Goal: Task Accomplishment & Management: Use online tool/utility

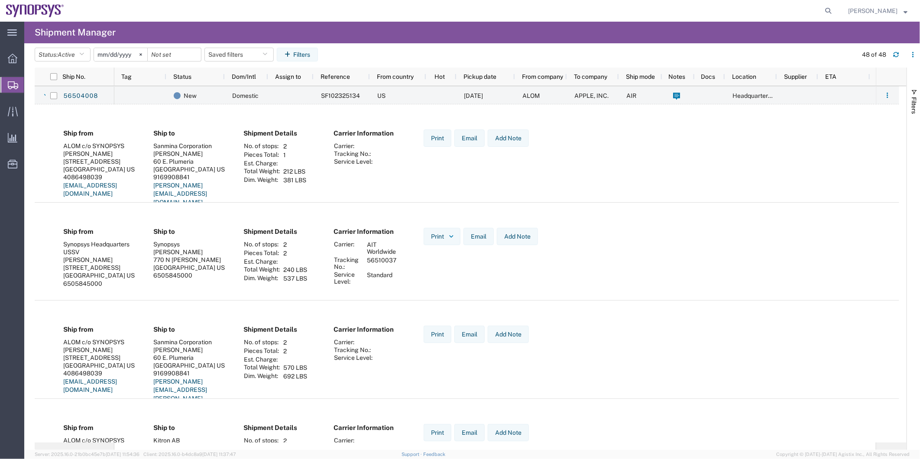
scroll to position [867, 0]
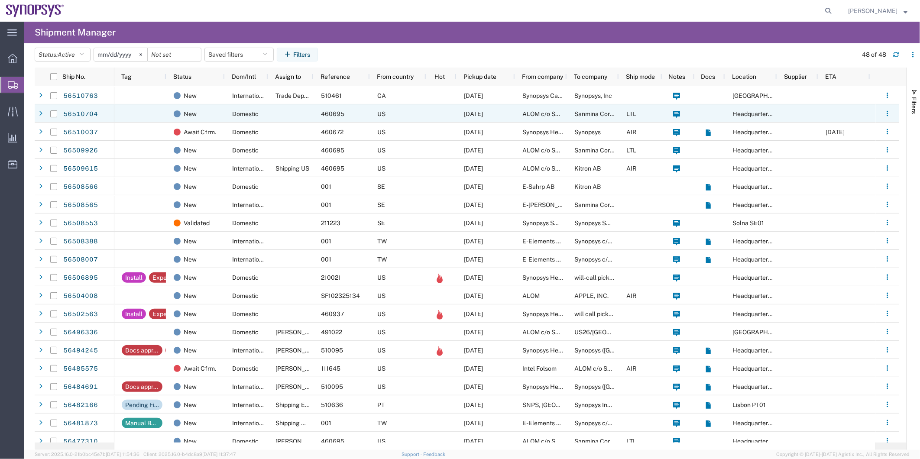
click at [162, 109] on div at bounding box center [140, 113] width 52 height 18
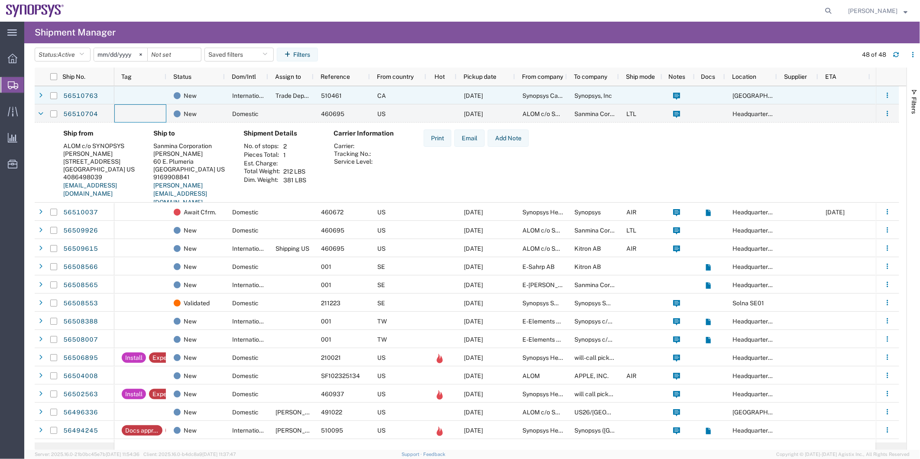
click at [126, 88] on div at bounding box center [140, 95] width 52 height 18
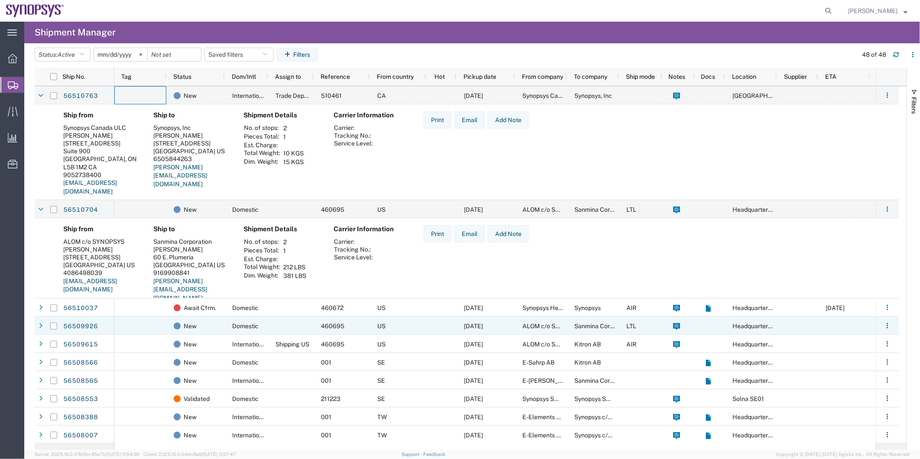
click at [145, 324] on div at bounding box center [140, 326] width 52 height 18
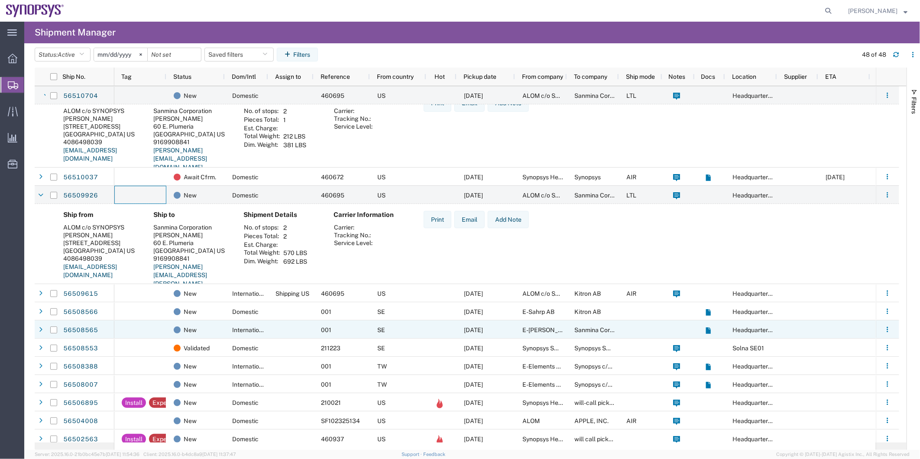
scroll to position [144, 0]
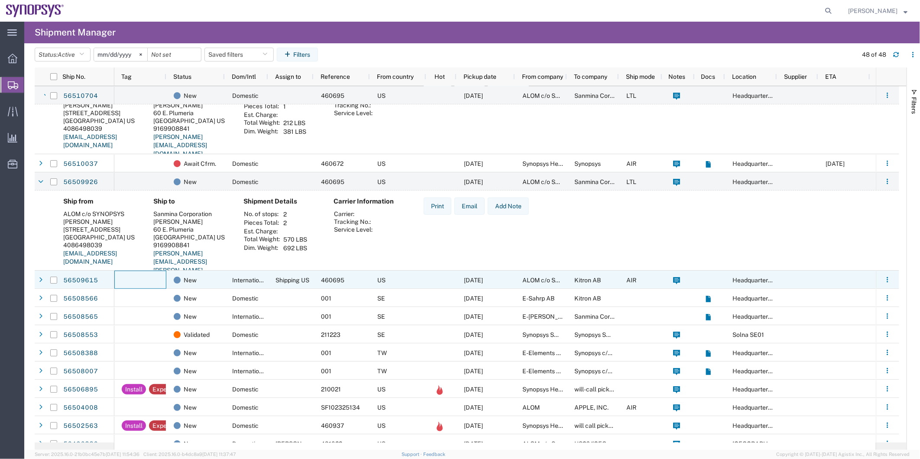
click at [148, 276] on div at bounding box center [140, 280] width 52 height 18
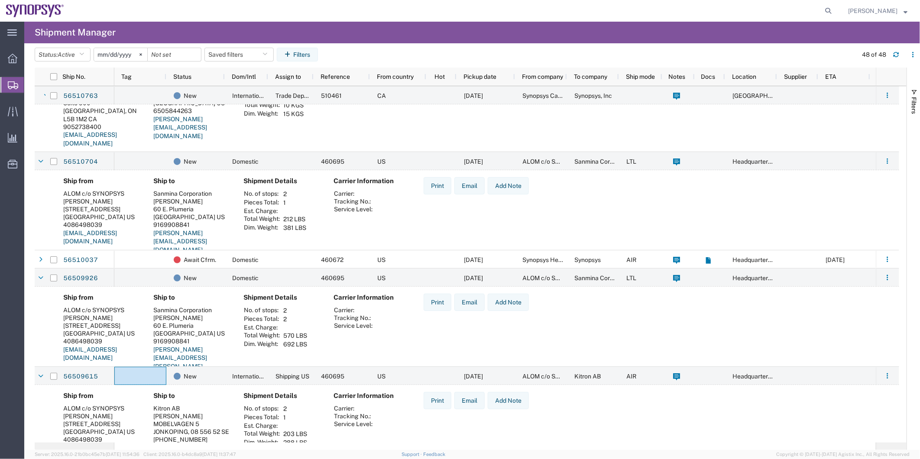
scroll to position [0, 0]
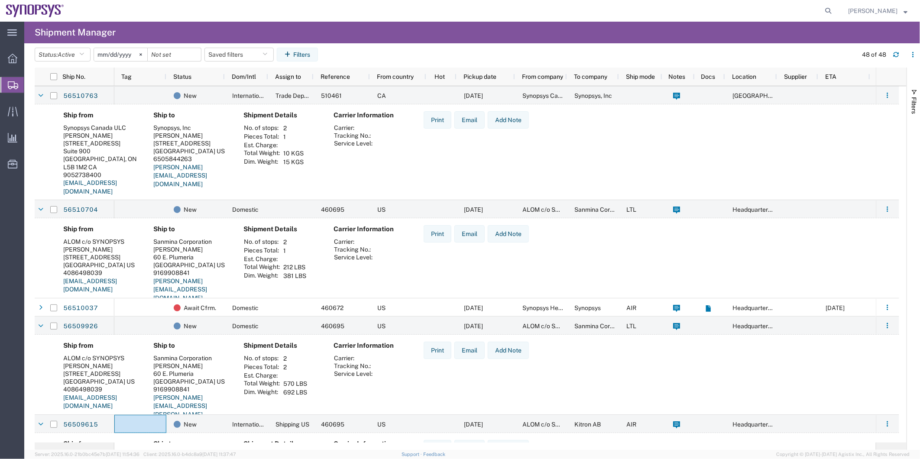
click at [823, 10] on agx-global-search at bounding box center [697, 11] width 277 height 22
click at [828, 9] on icon at bounding box center [828, 11] width 12 height 12
paste input "56275758"
type input "56275758"
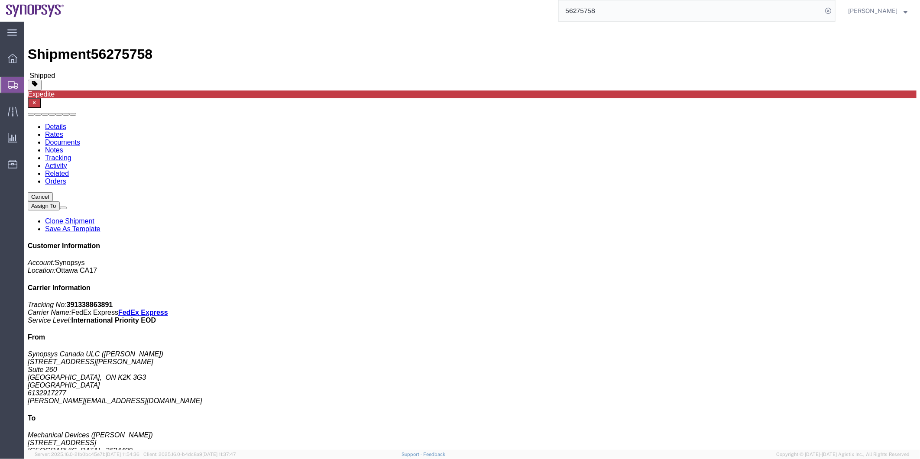
click at [0, 0] on span "Shipment Manager" at bounding box center [0, 0] width 0 height 0
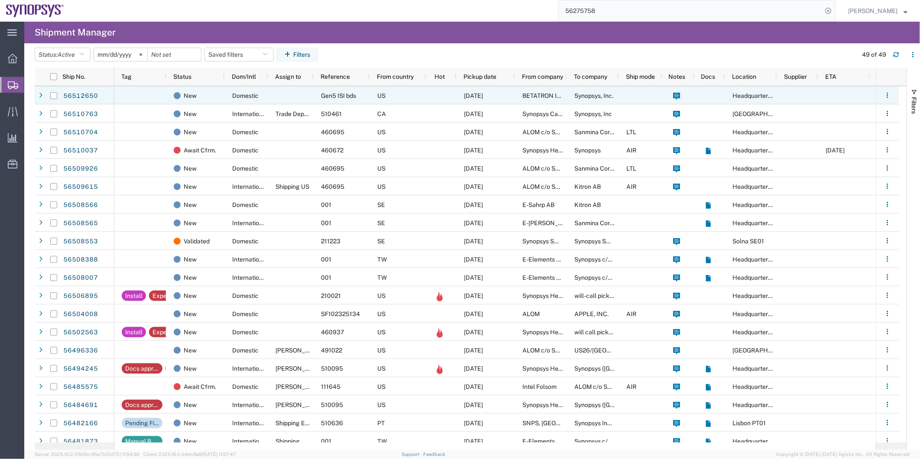
click at [289, 100] on div at bounding box center [290, 95] width 45 height 18
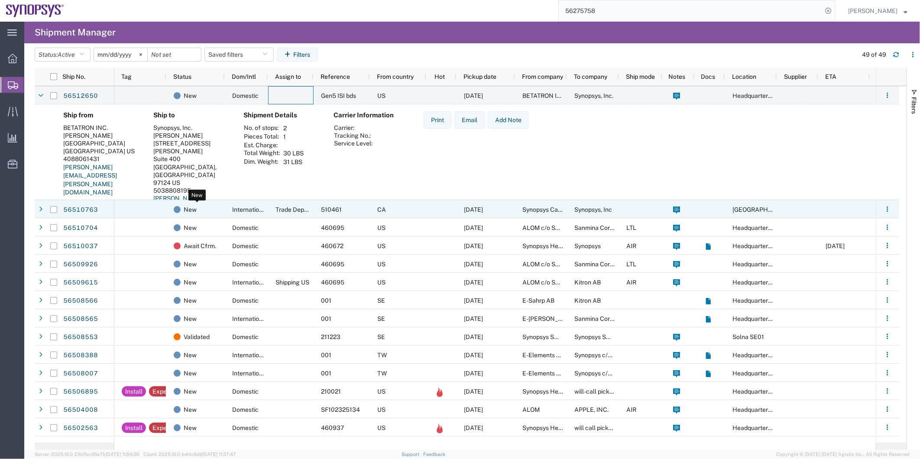
click at [207, 201] on div "New" at bounding box center [197, 210] width 47 height 18
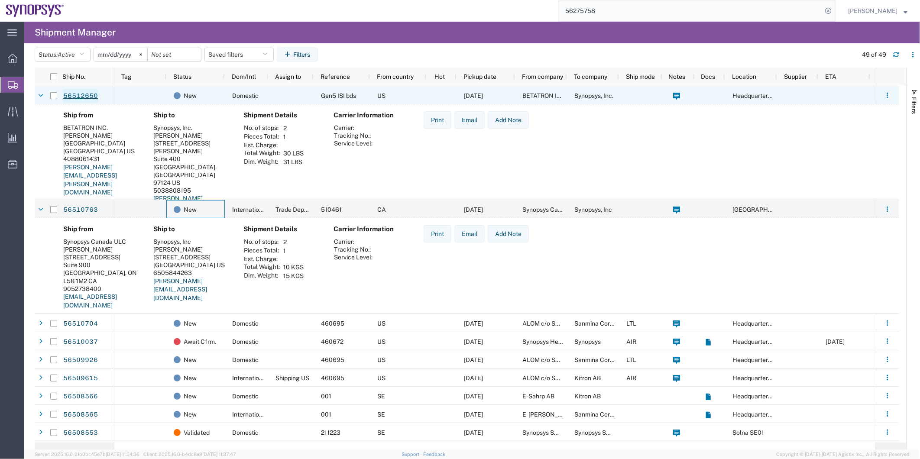
click at [89, 97] on link "56512650" at bounding box center [81, 96] width 36 height 14
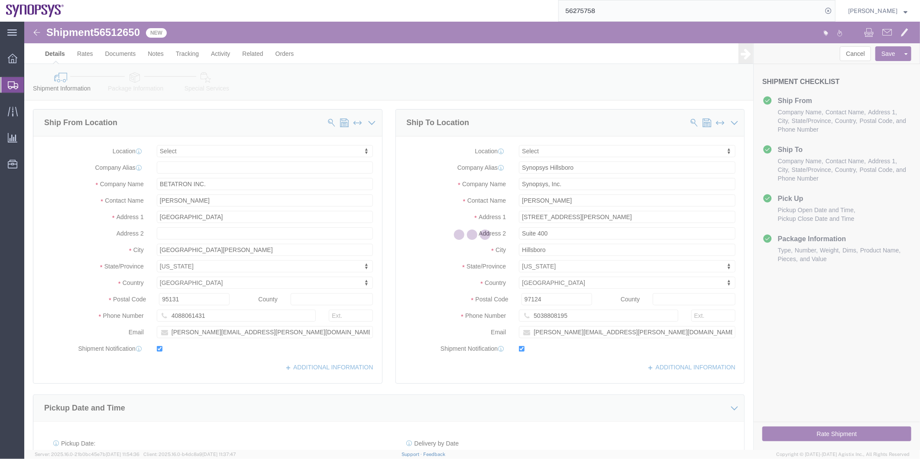
select select
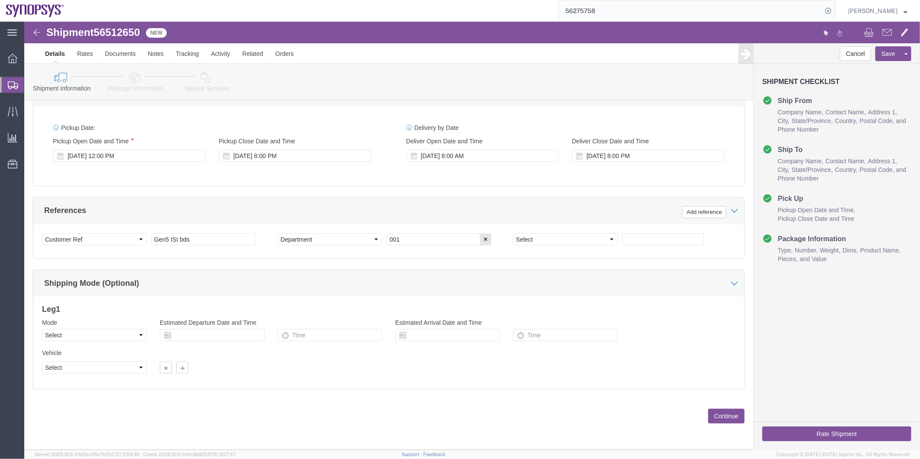
scroll to position [127, 0]
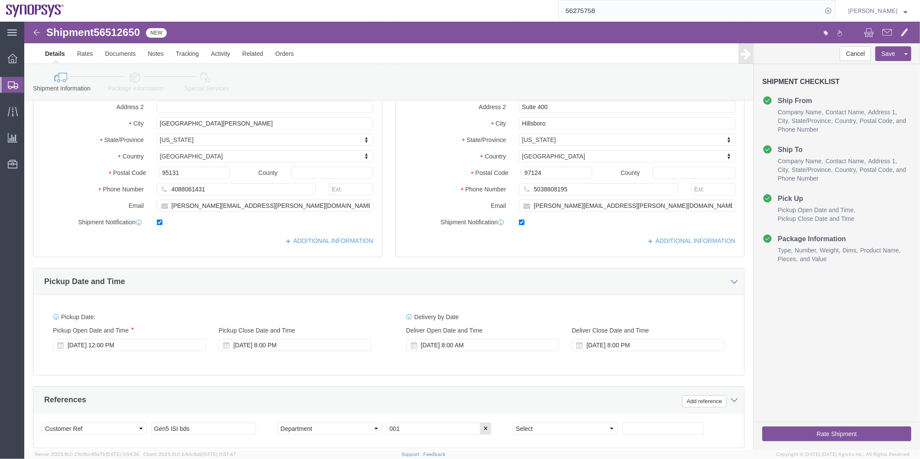
click icon
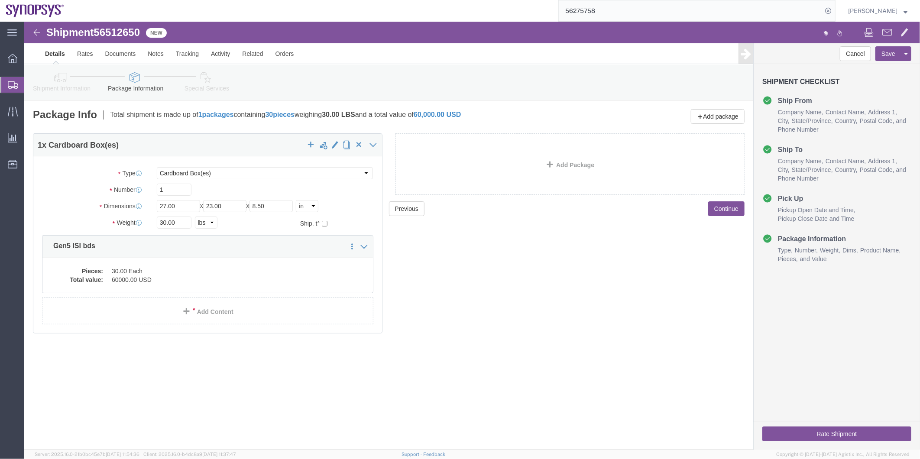
click icon
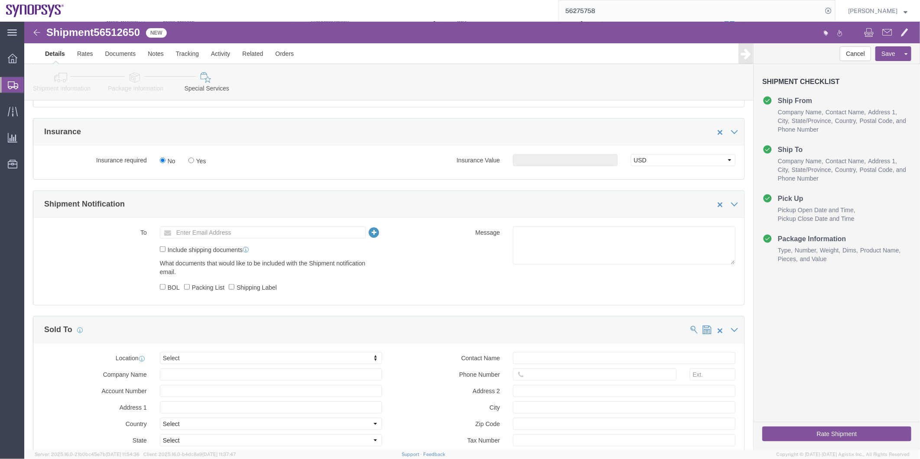
scroll to position [530, 0]
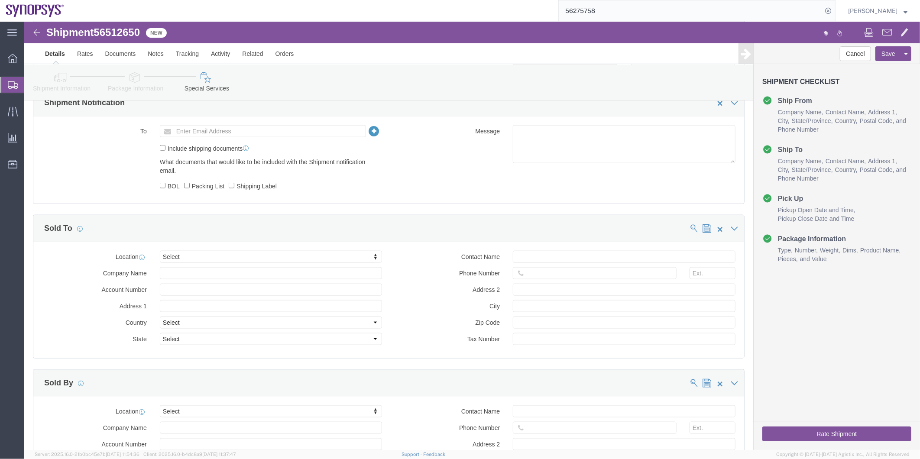
click link "Shipment Information"
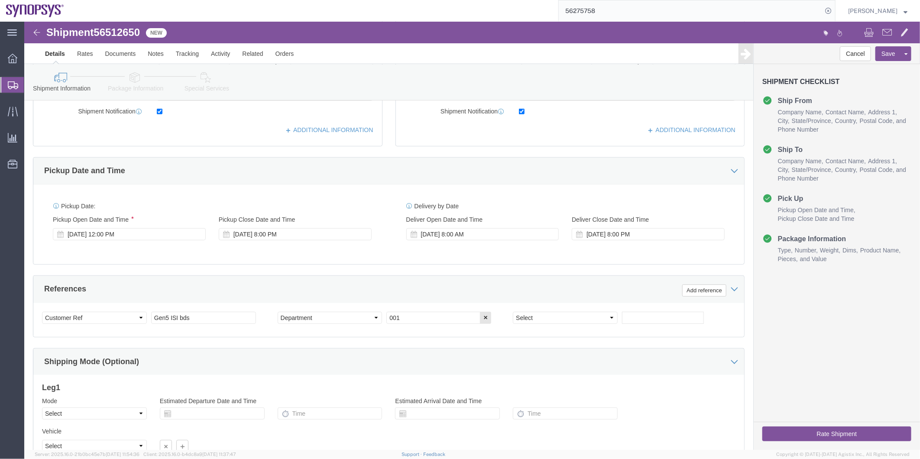
scroll to position [78, 0]
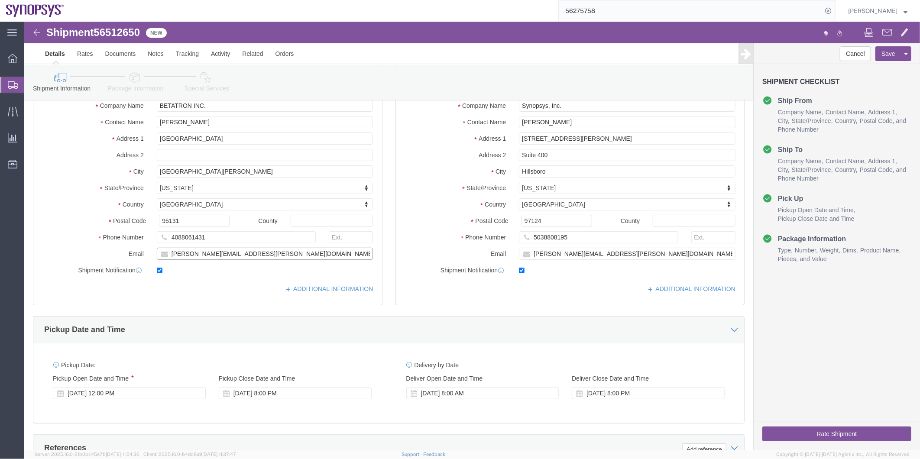
drag, startPoint x: 241, startPoint y: 237, endPoint x: 116, endPoint y: 236, distance: 124.8
click div "Email mike.young@betatron.net"
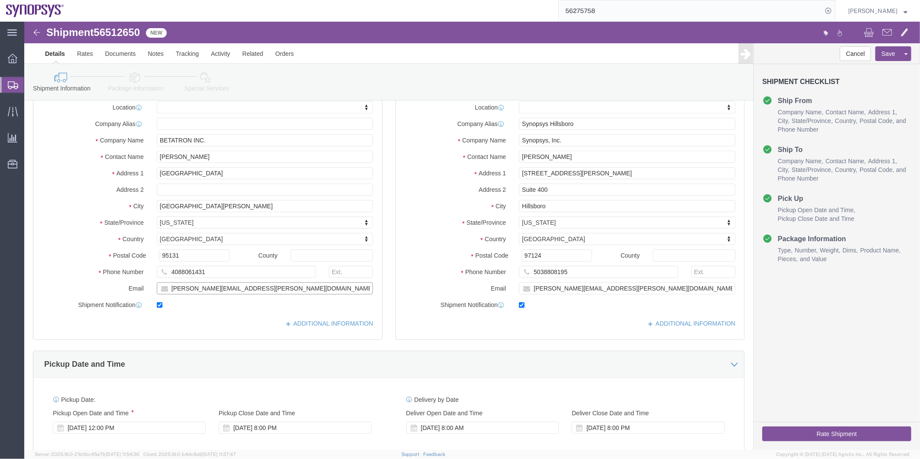
scroll to position [0, 0]
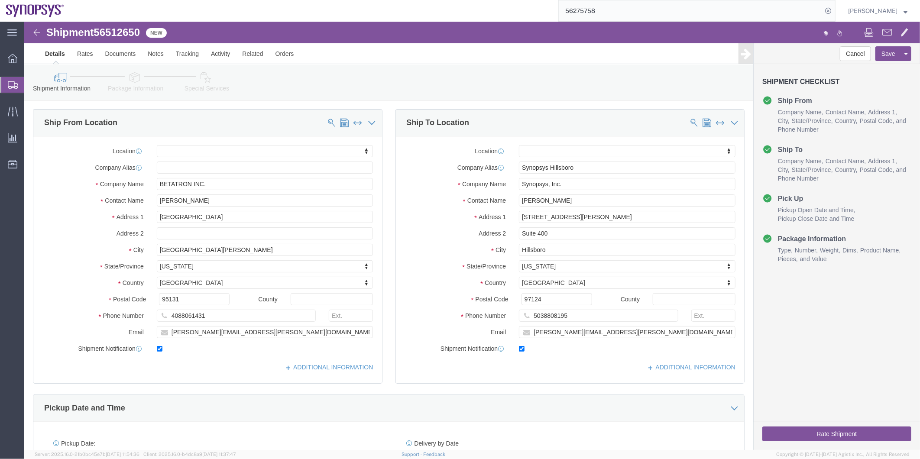
click icon
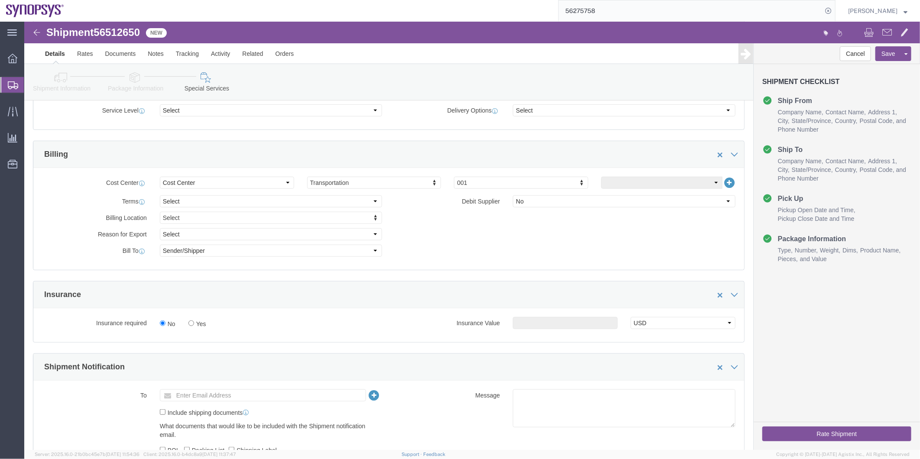
scroll to position [385, 0]
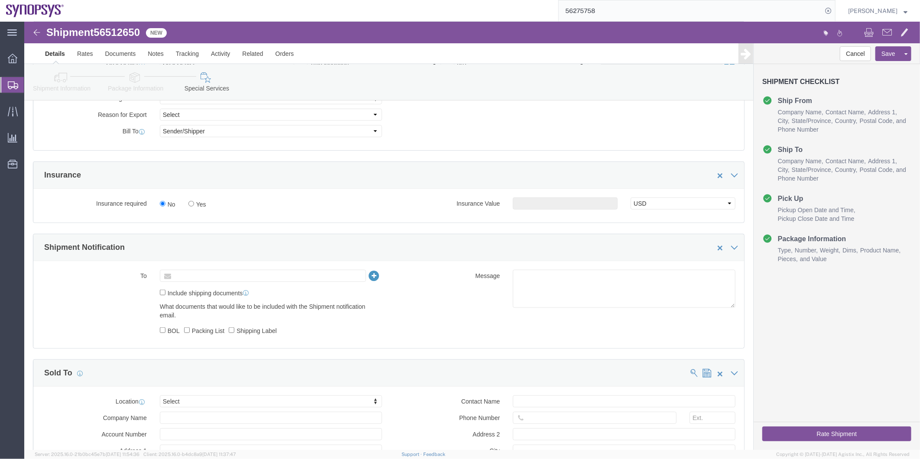
click input "text"
paste input "mike.young@betatron.net"
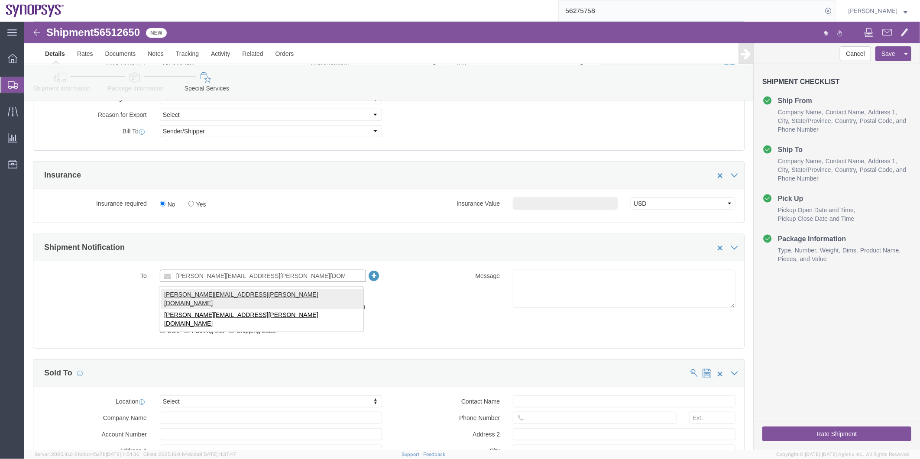
type input "mike.young@betatron.net"
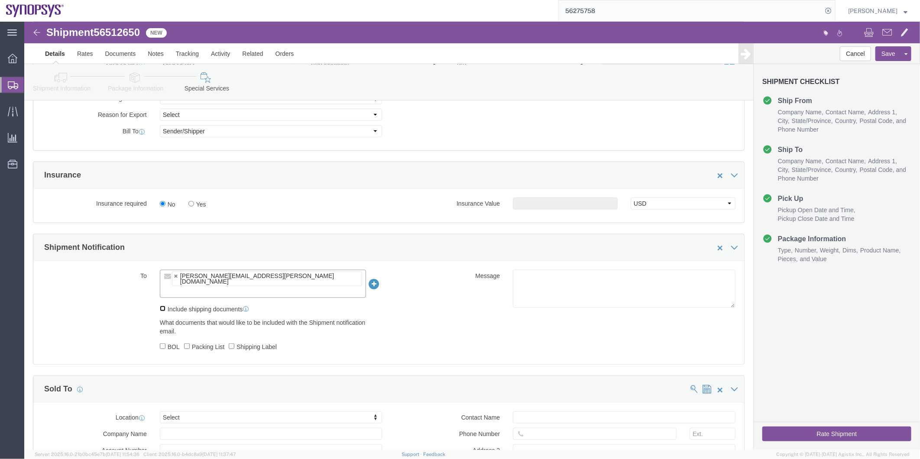
drag, startPoint x: 139, startPoint y: 274, endPoint x: 139, endPoint y: 279, distance: 4.8
click input "Include shipping documents"
checkbox input "true"
click input "BOL"
checkbox input "true"
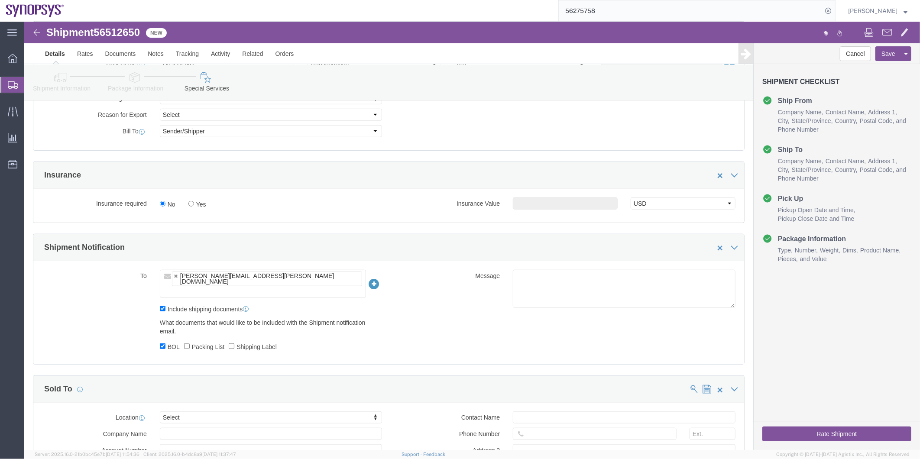
click label "Packing List"
click input "Packing List"
checkbox input "true"
click label "Shipping Label"
click input "Shipping Label"
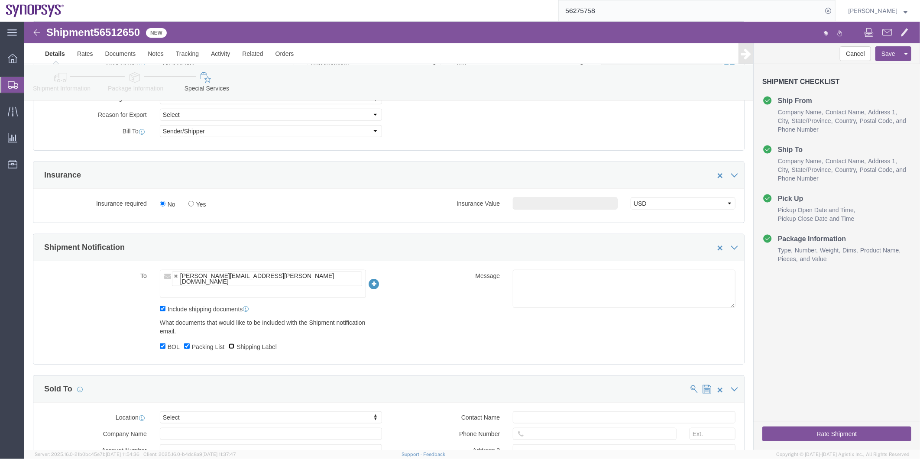
checkbox input "true"
click textarea
type textarea "Please see attached. -Kaelen"
click button "Rate Shipment"
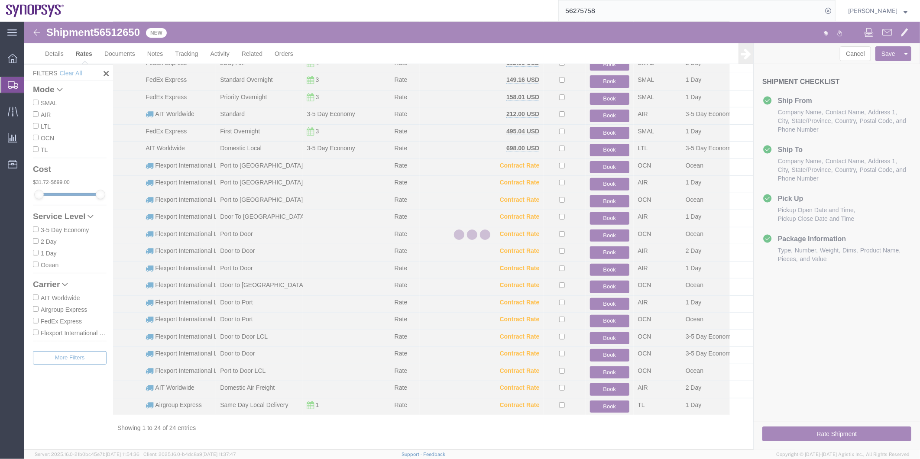
scroll to position [94, 0]
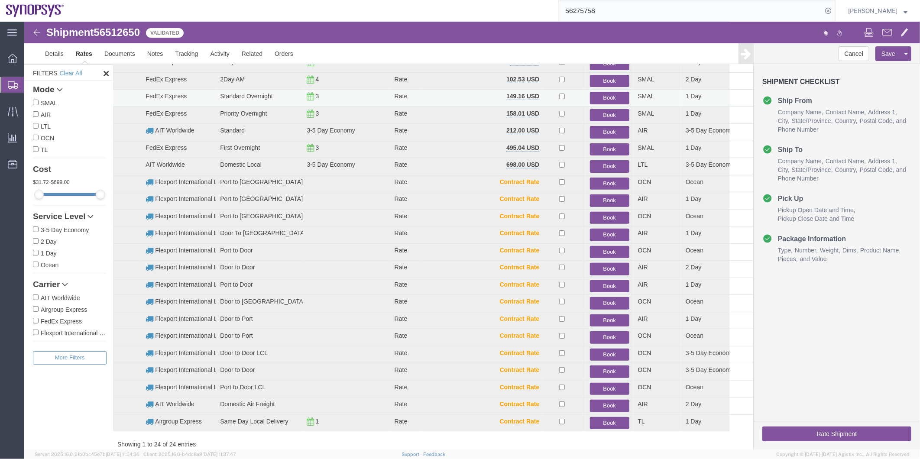
click at [607, 94] on button "Book" at bounding box center [609, 97] width 39 height 13
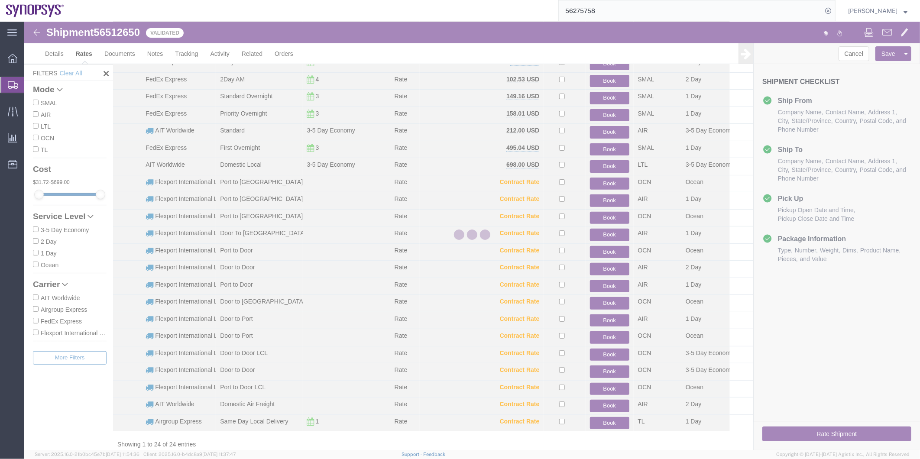
scroll to position [0, 0]
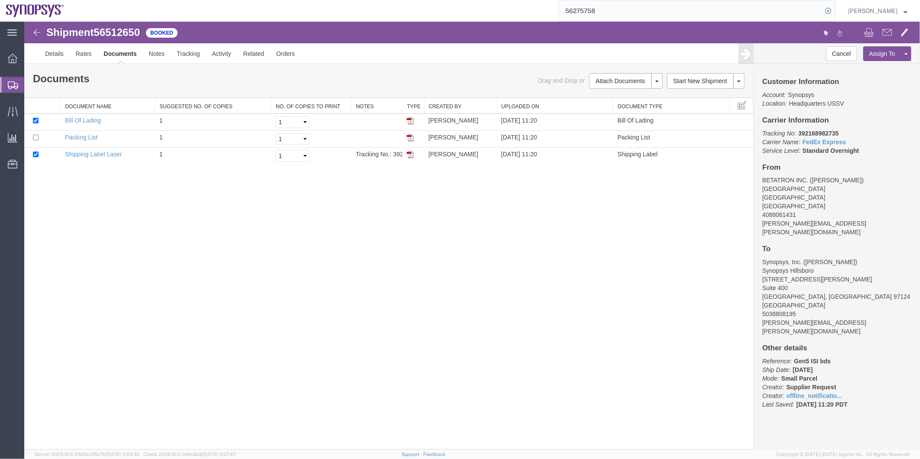
click at [0, 0] on span "Shipment Manager" at bounding box center [0, 0] width 0 height 0
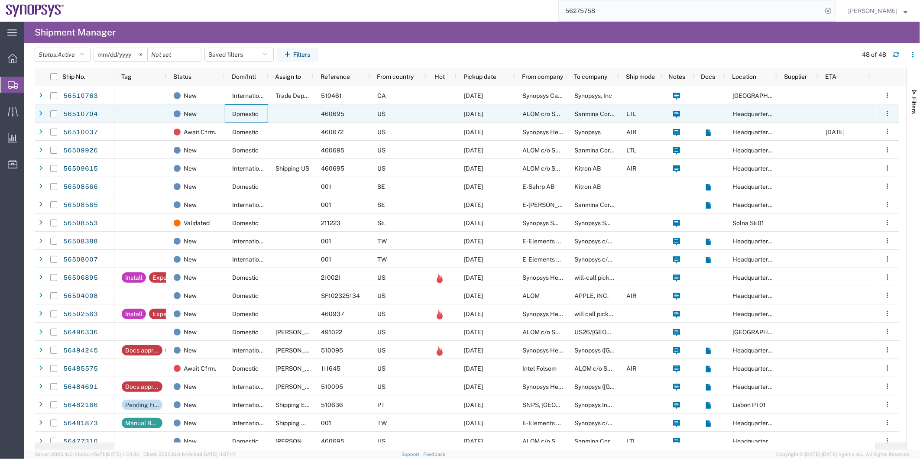
click at [266, 119] on div "Domestic" at bounding box center [246, 113] width 43 height 18
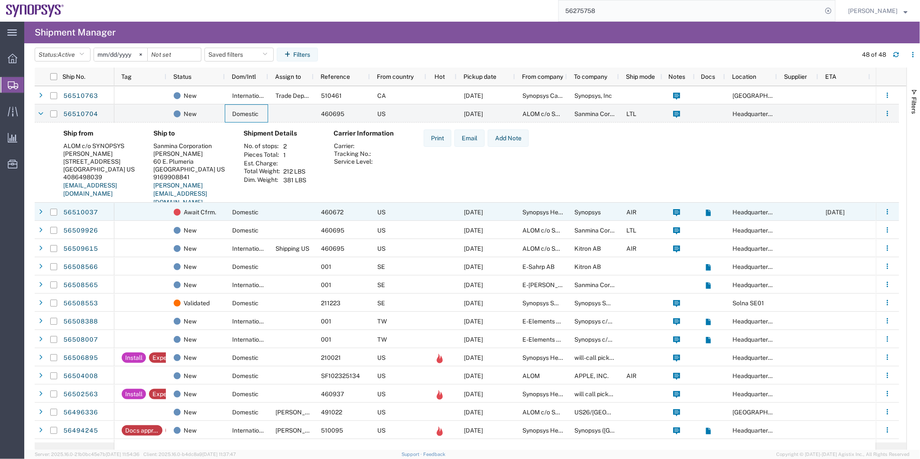
click at [280, 208] on div at bounding box center [290, 212] width 45 height 18
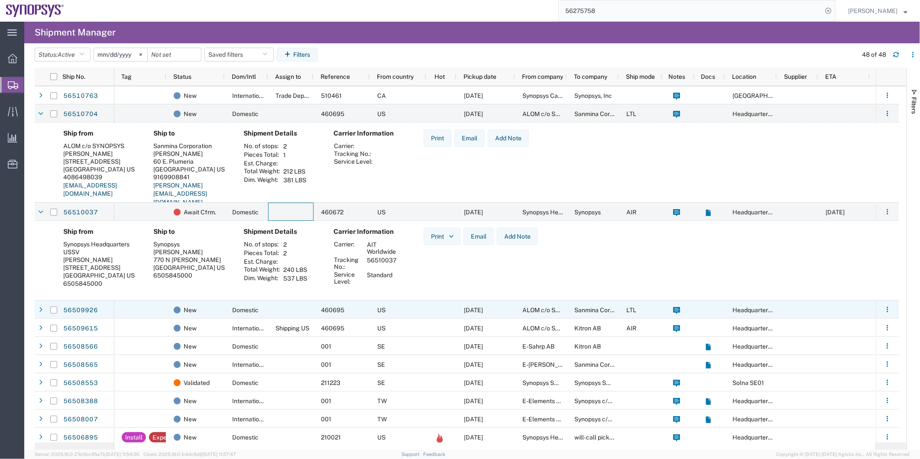
click at [274, 309] on div at bounding box center [290, 310] width 45 height 18
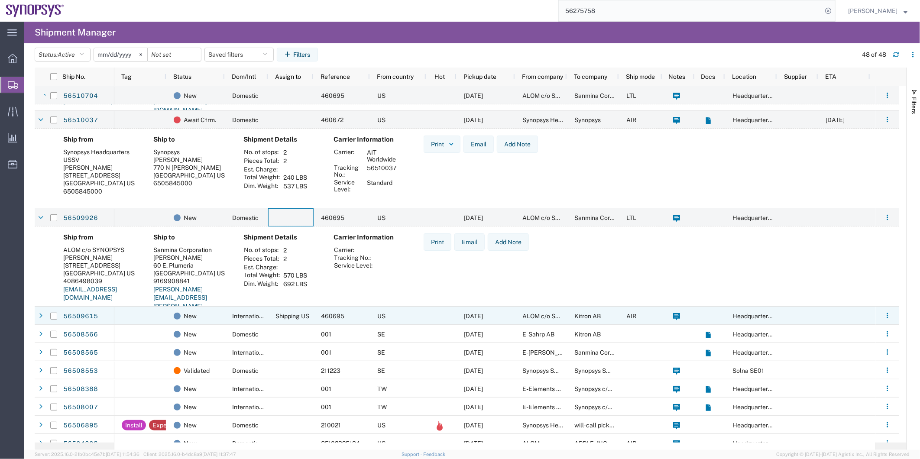
scroll to position [96, 0]
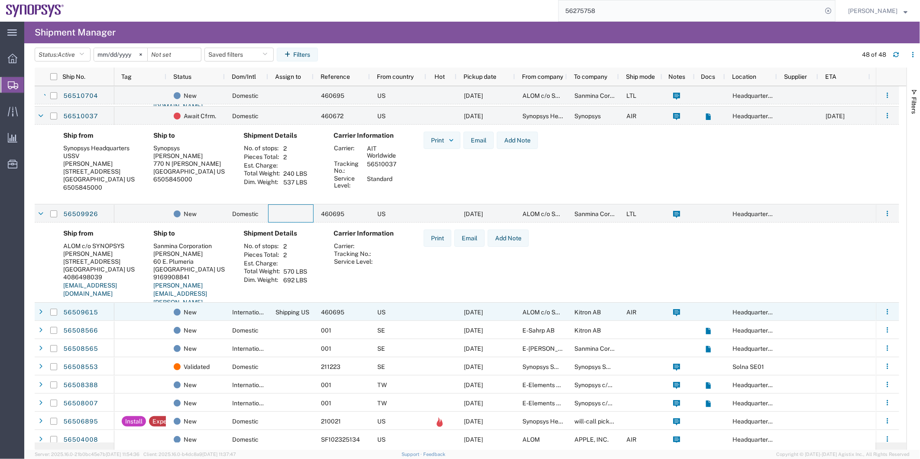
click at [269, 311] on div "Shipping US" at bounding box center [290, 312] width 45 height 18
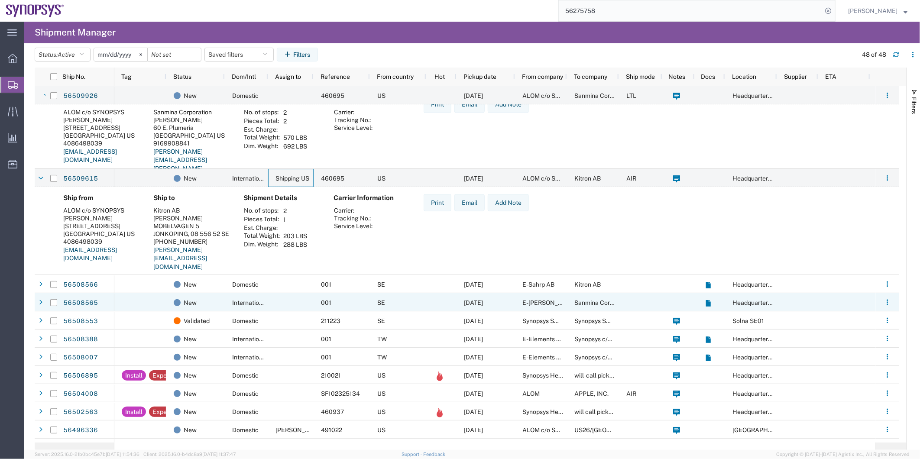
scroll to position [240, 0]
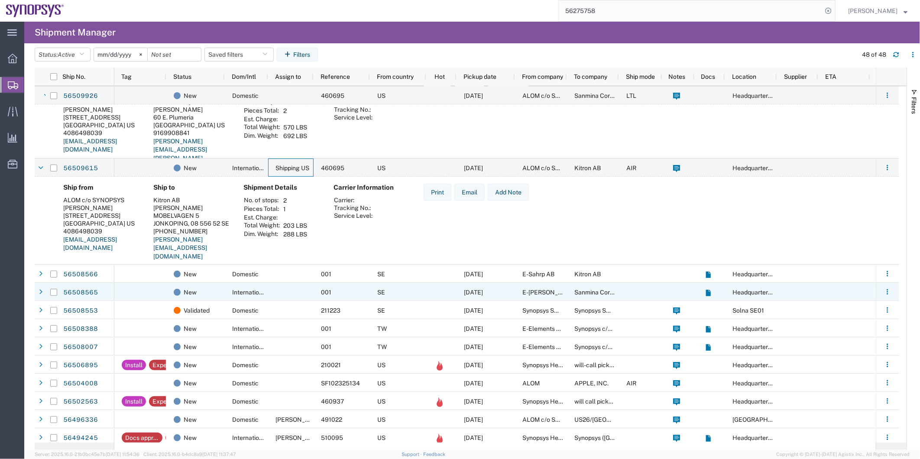
click at [279, 286] on div at bounding box center [290, 292] width 45 height 18
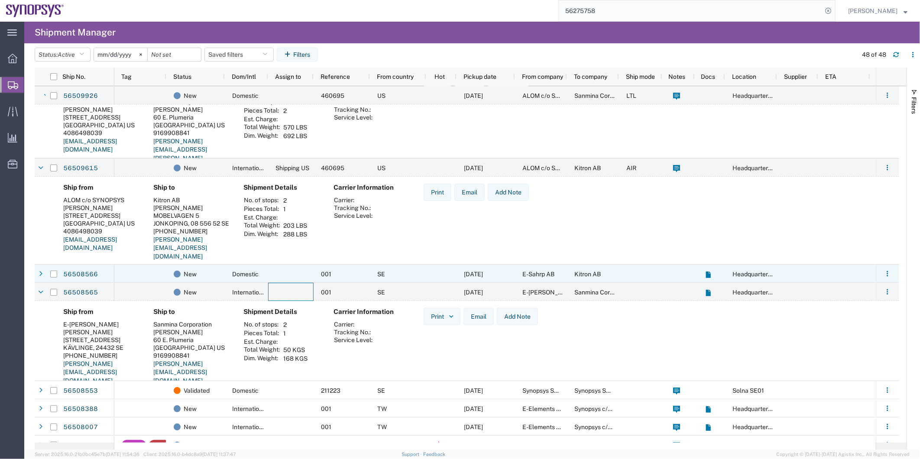
click at [288, 276] on div at bounding box center [290, 274] width 45 height 18
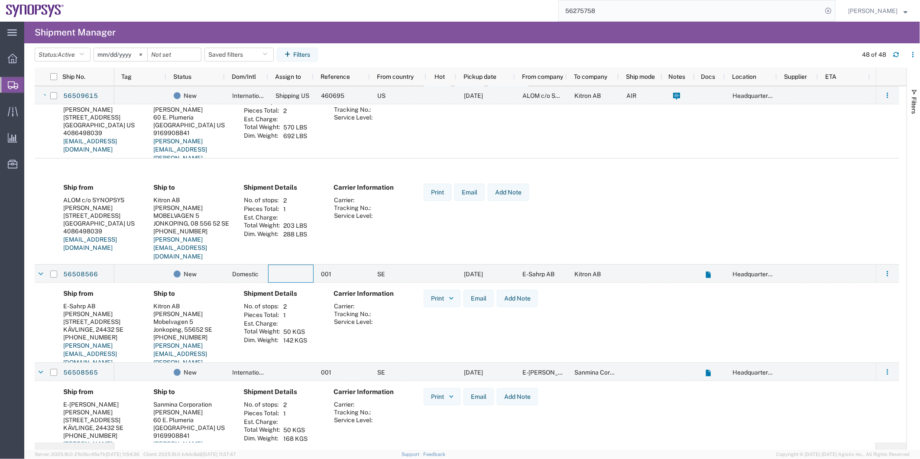
scroll to position [433, 0]
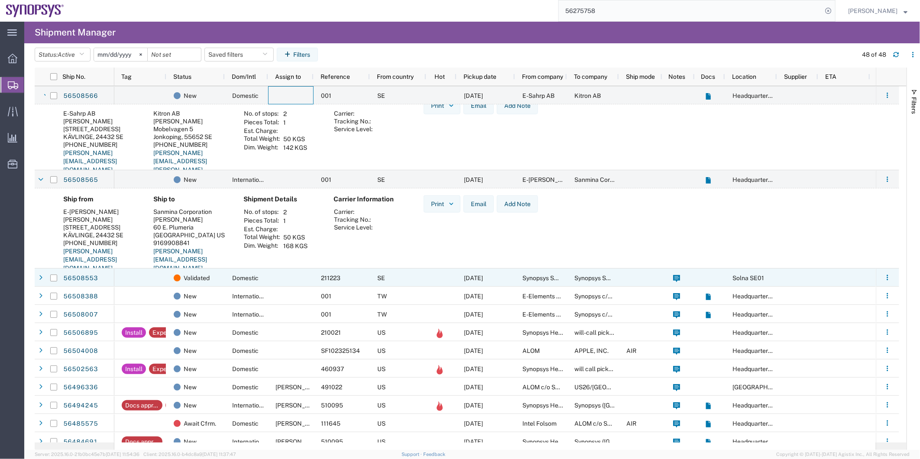
click at [279, 283] on div at bounding box center [290, 278] width 45 height 18
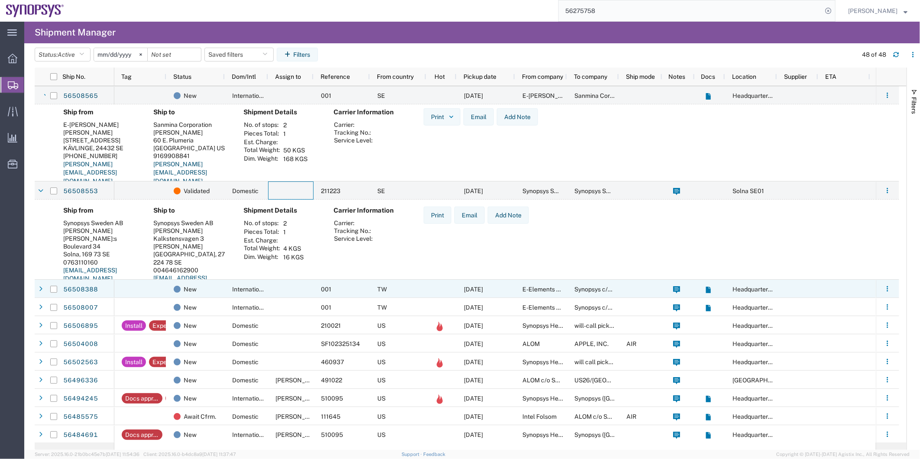
scroll to position [530, 0]
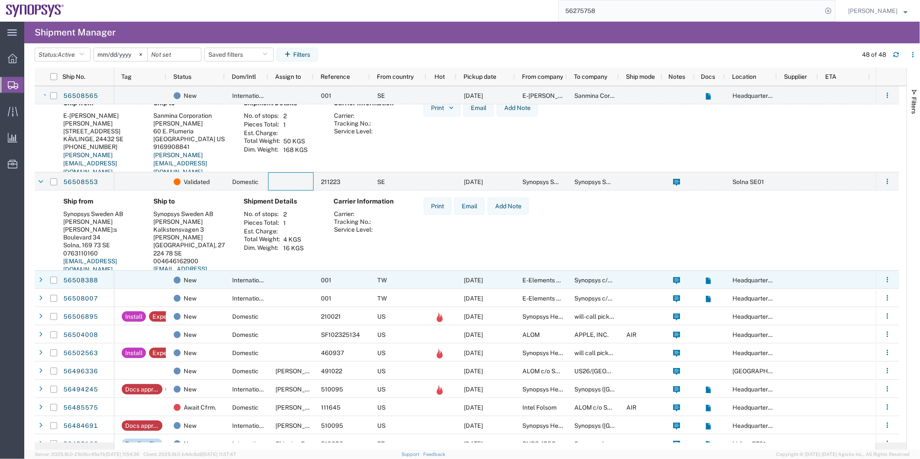
click at [270, 282] on div at bounding box center [290, 280] width 45 height 18
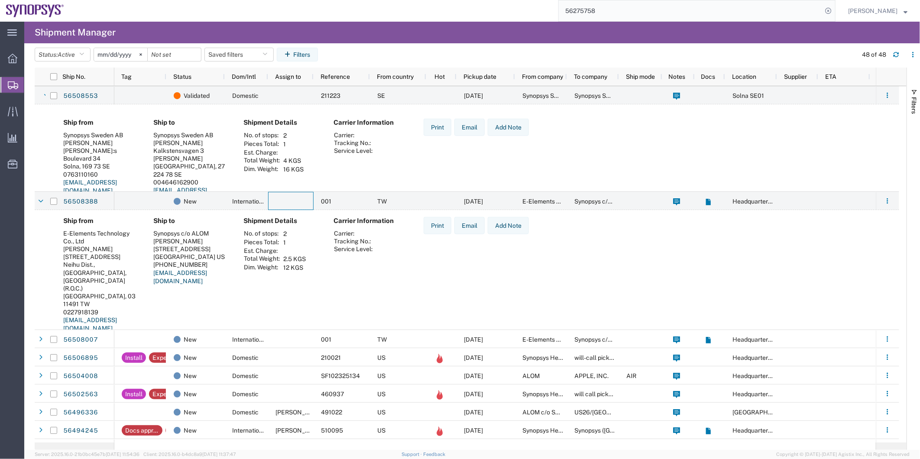
scroll to position [626, 0]
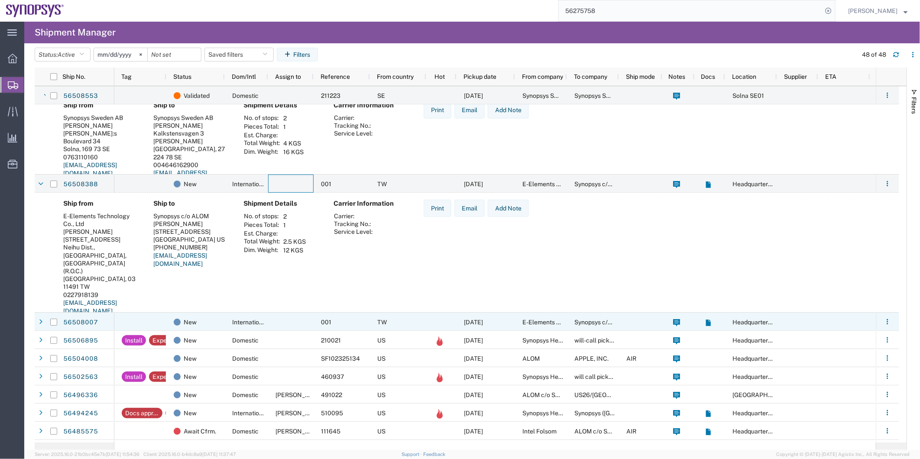
click at [267, 326] on div "International" at bounding box center [246, 322] width 43 height 18
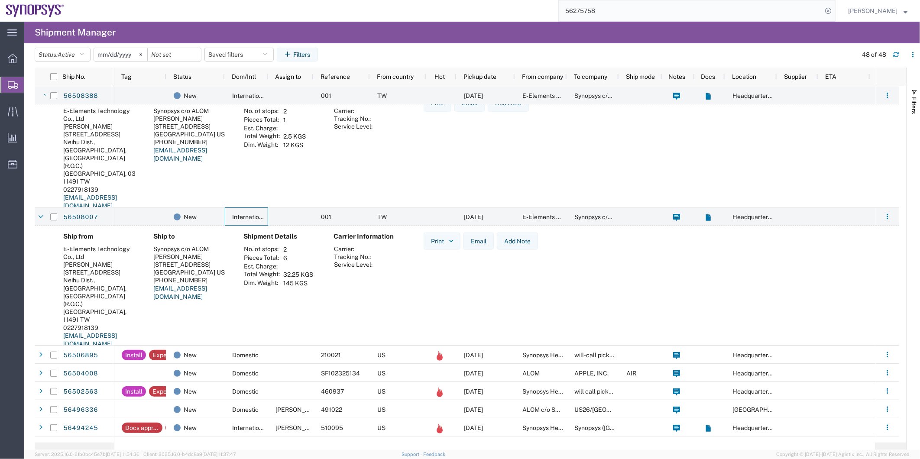
scroll to position [770, 0]
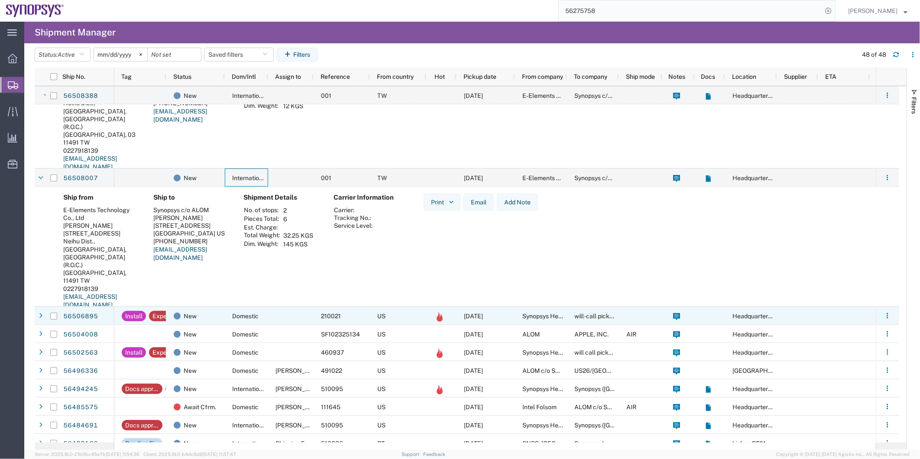
click at [272, 323] on div at bounding box center [290, 316] width 45 height 18
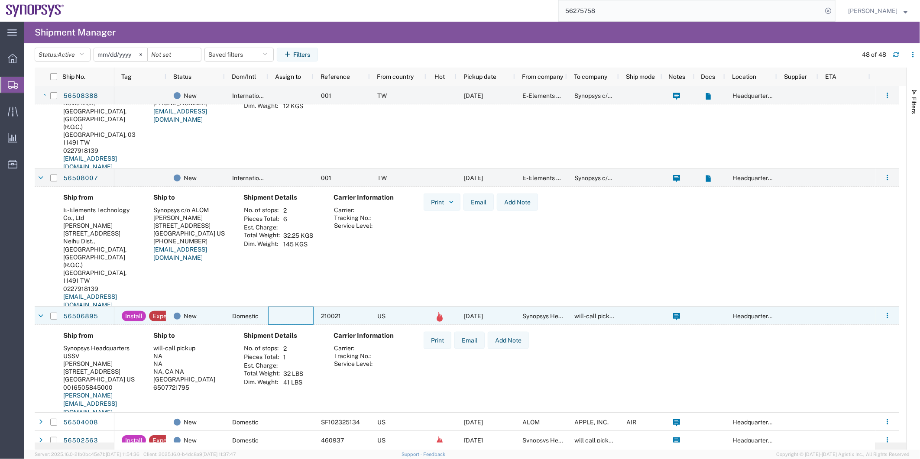
scroll to position [0, 0]
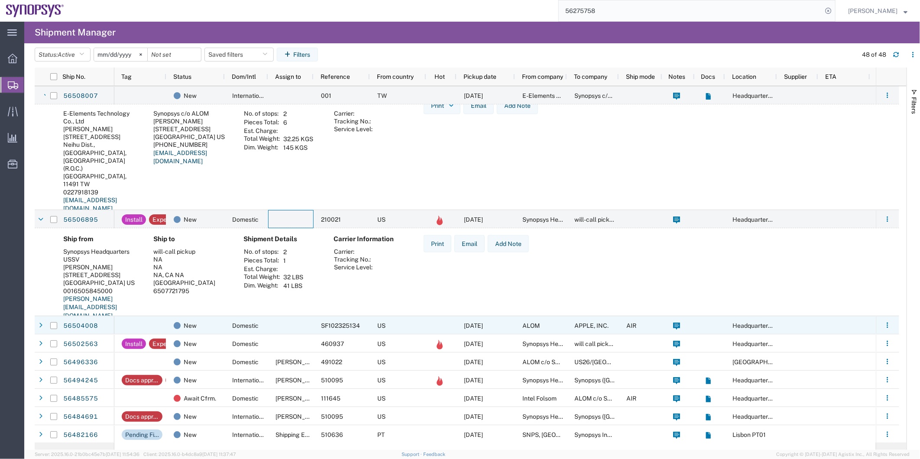
click at [272, 323] on div at bounding box center [290, 325] width 45 height 18
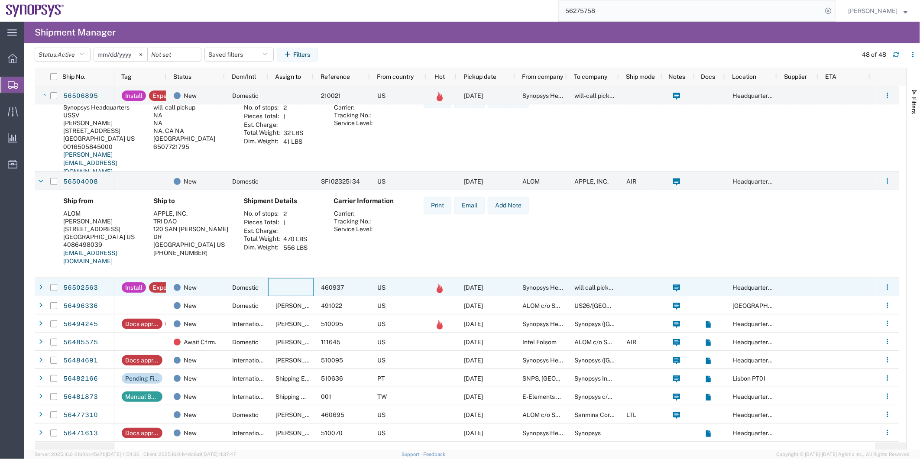
click at [278, 288] on div at bounding box center [290, 287] width 45 height 18
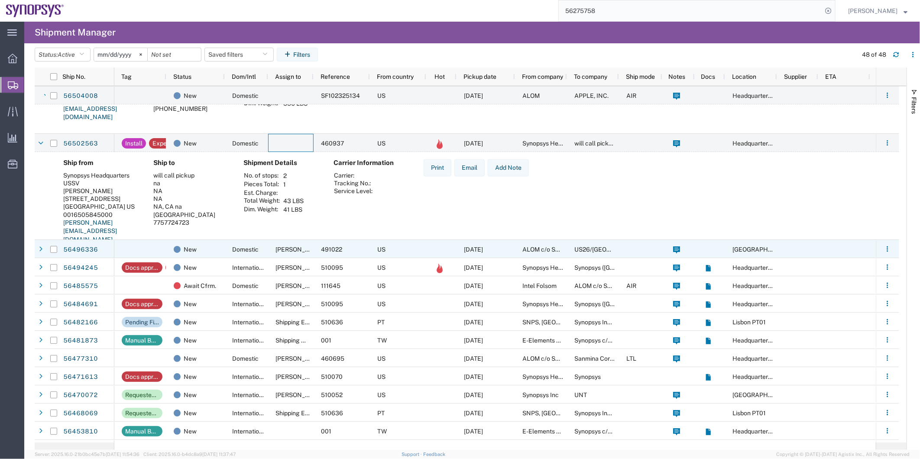
click at [221, 252] on div "New" at bounding box center [195, 249] width 58 height 18
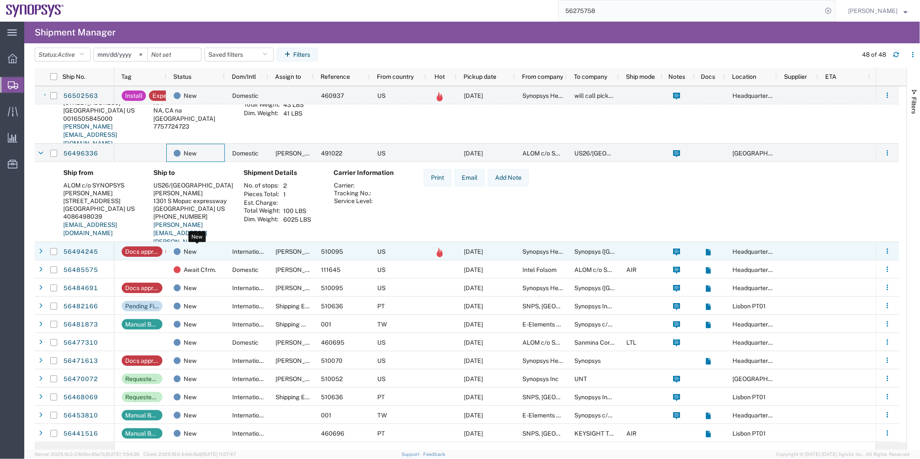
click at [218, 250] on div "New" at bounding box center [197, 252] width 47 height 18
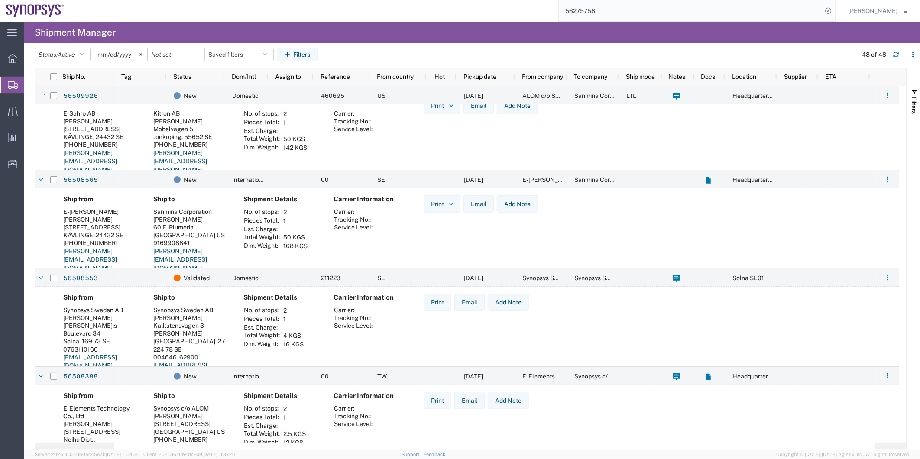
scroll to position [240, 0]
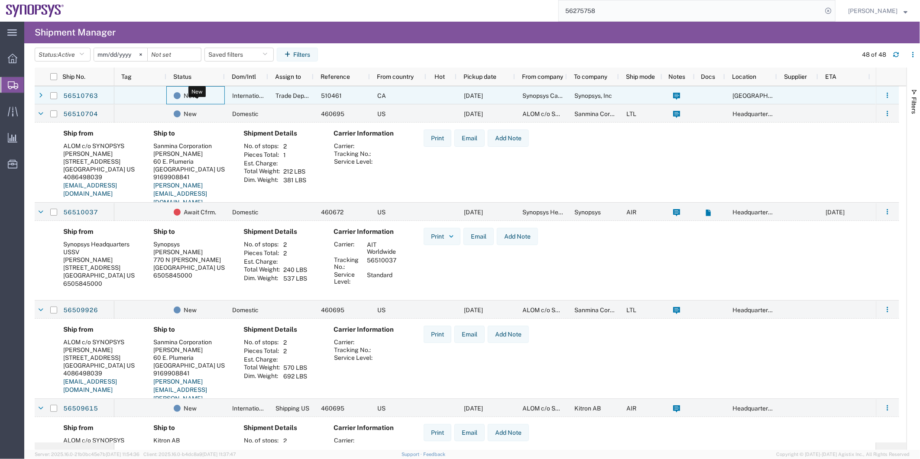
click at [220, 94] on div "New" at bounding box center [197, 96] width 47 height 18
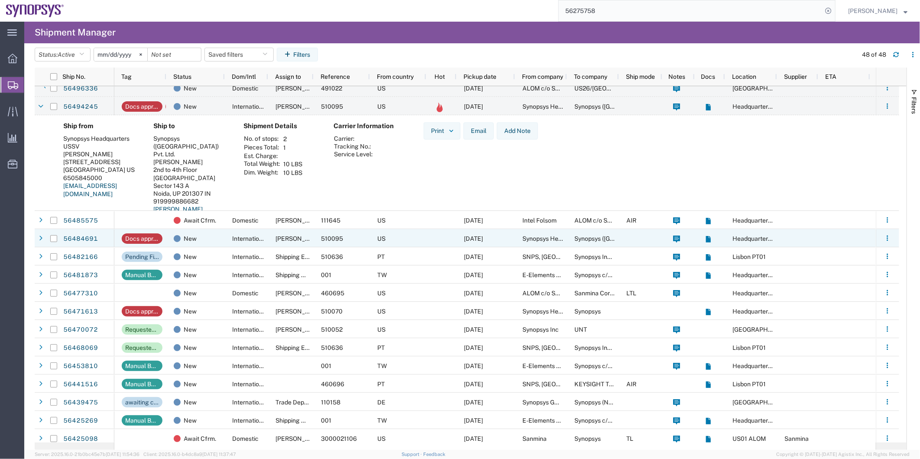
click at [225, 241] on div "International" at bounding box center [246, 238] width 43 height 18
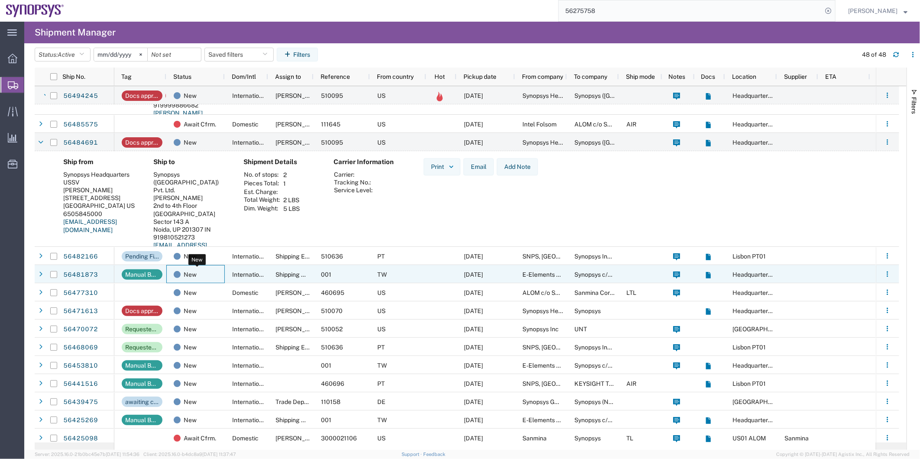
click at [213, 277] on div "New" at bounding box center [197, 275] width 47 height 18
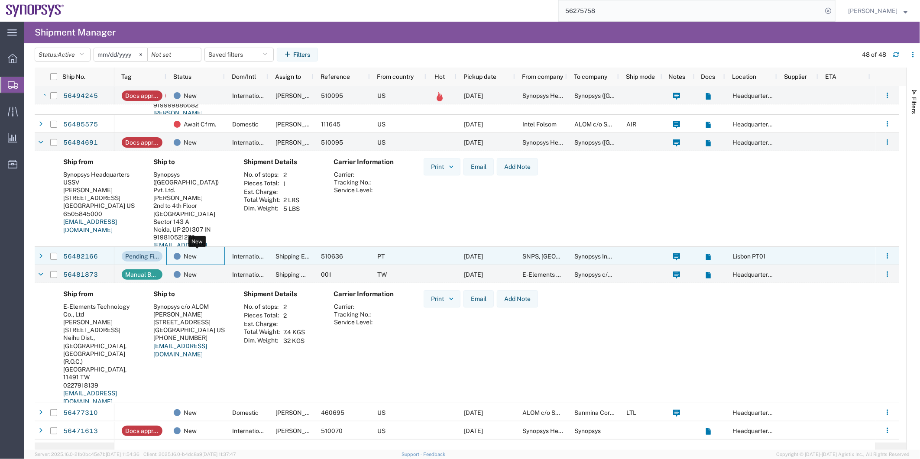
click at [218, 261] on div "New" at bounding box center [197, 256] width 47 height 18
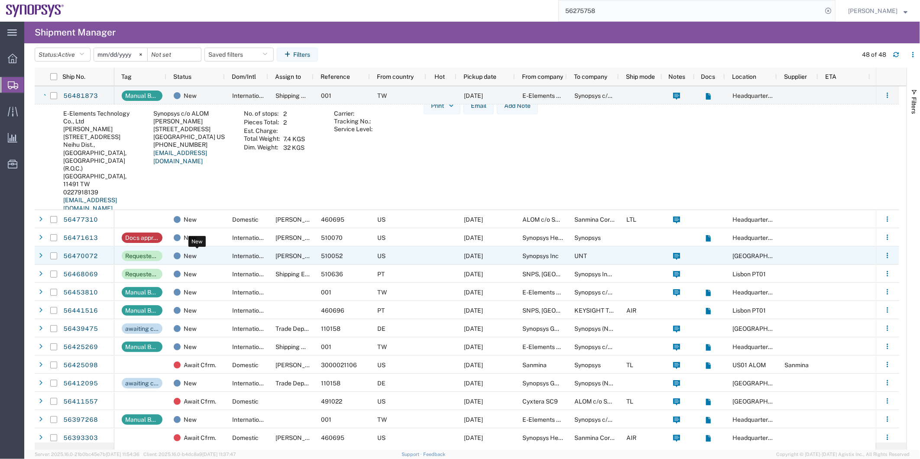
click at [214, 262] on div "New" at bounding box center [197, 256] width 47 height 18
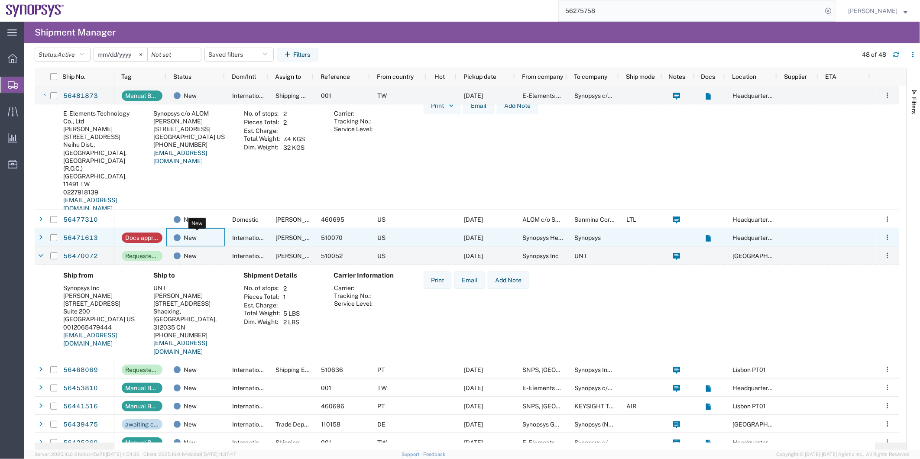
click at [213, 240] on div "New" at bounding box center [197, 238] width 47 height 18
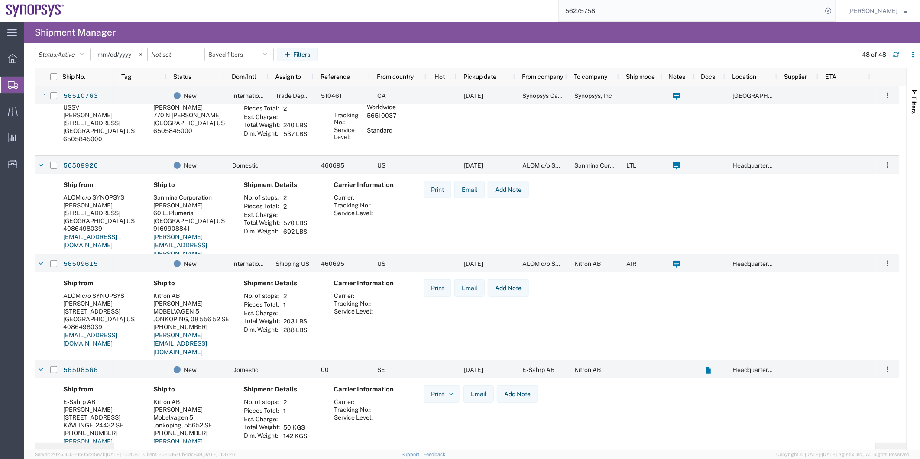
scroll to position [0, 0]
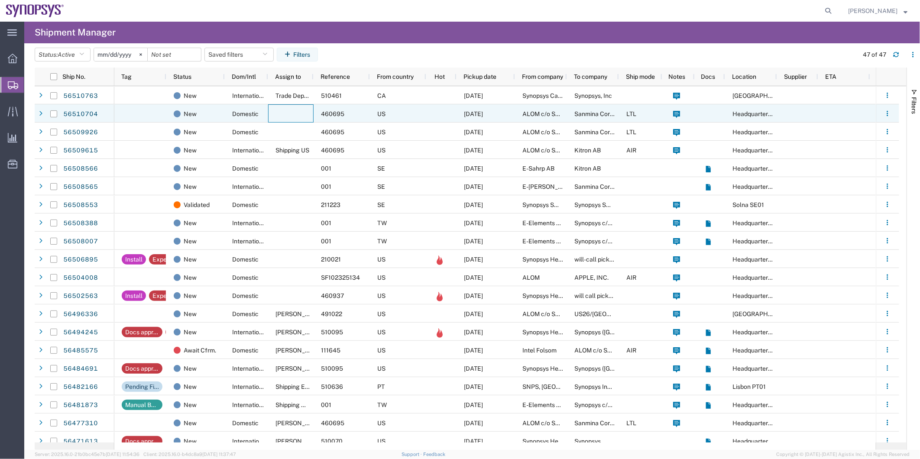
click at [292, 114] on div at bounding box center [290, 113] width 45 height 18
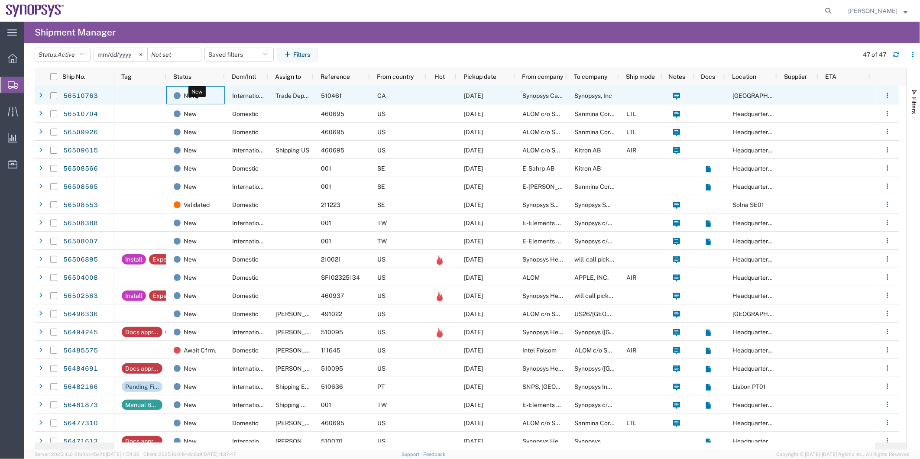
click at [202, 93] on div "New" at bounding box center [197, 96] width 47 height 18
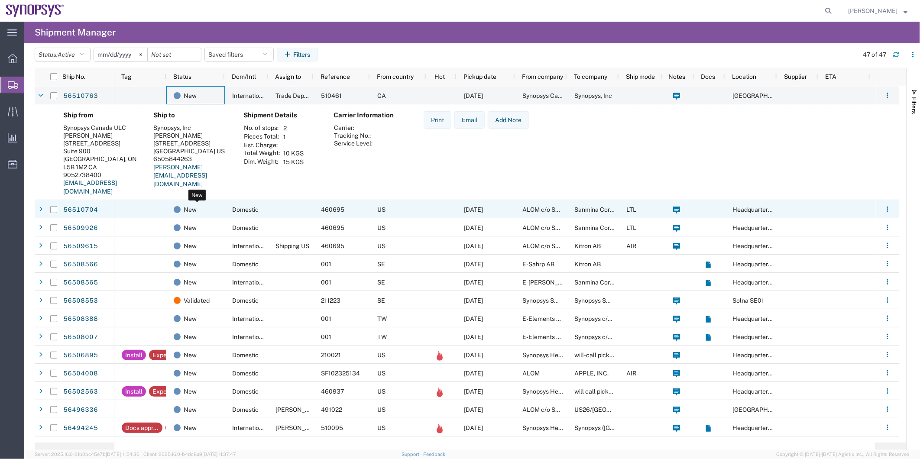
click at [202, 211] on div "New" at bounding box center [197, 210] width 47 height 18
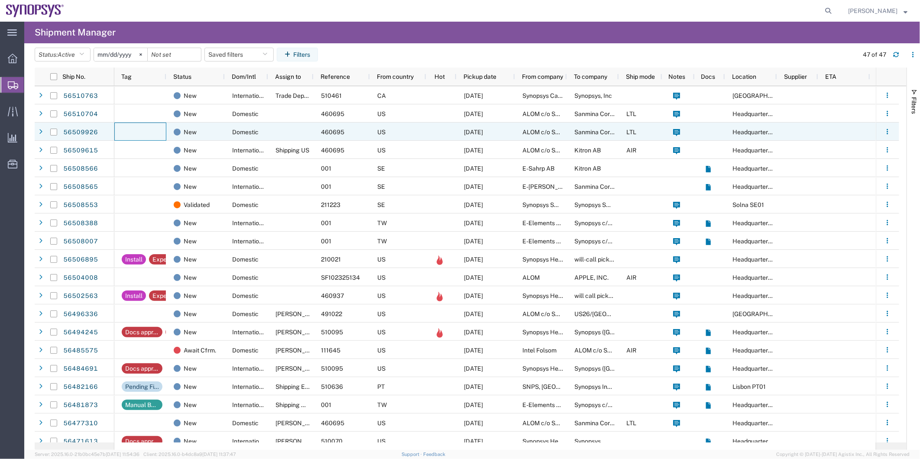
click at [162, 129] on div at bounding box center [140, 132] width 52 height 18
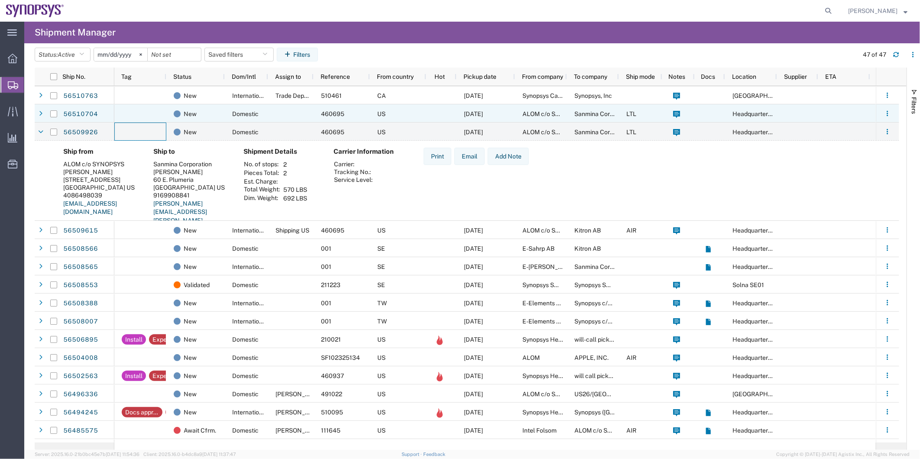
click at [150, 111] on div at bounding box center [140, 113] width 52 height 18
